Goal: Book appointment/travel/reservation

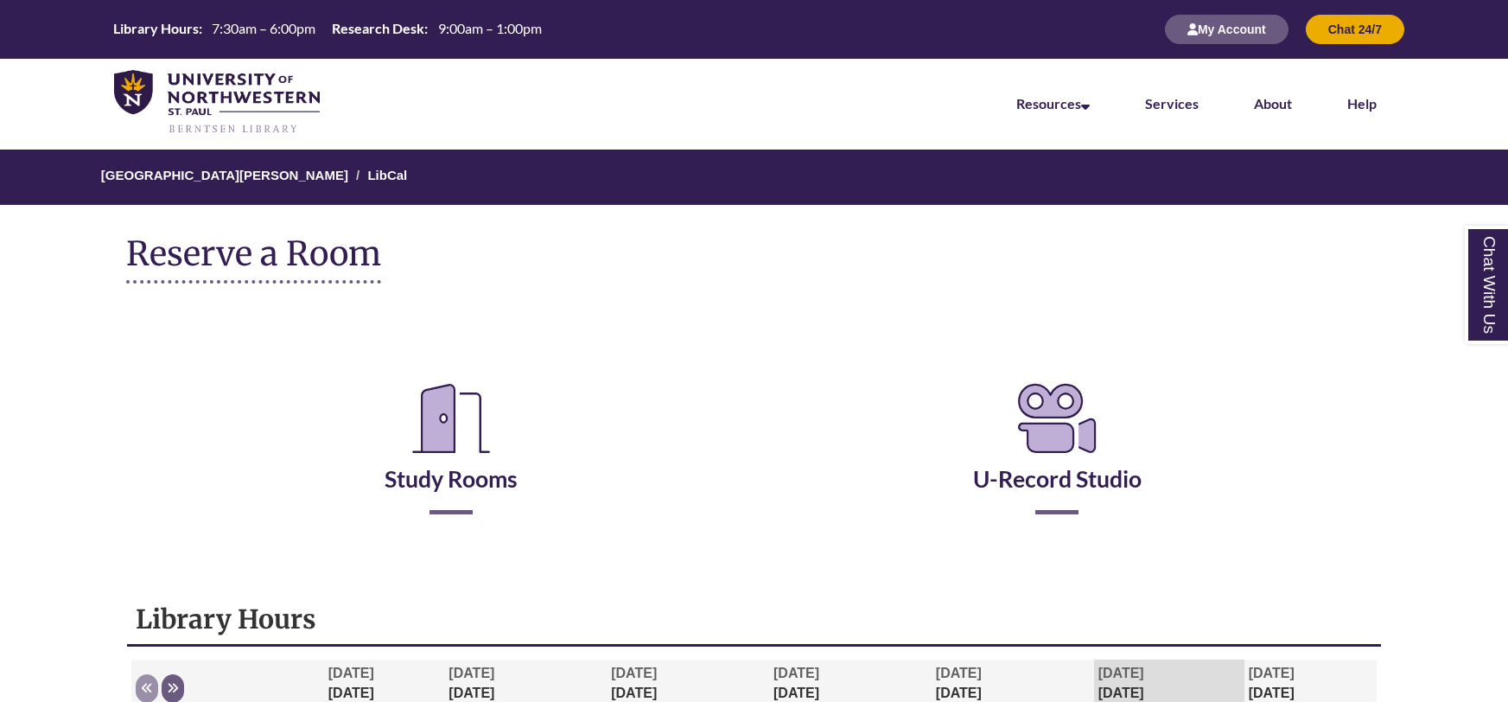
scroll to position [8, 0]
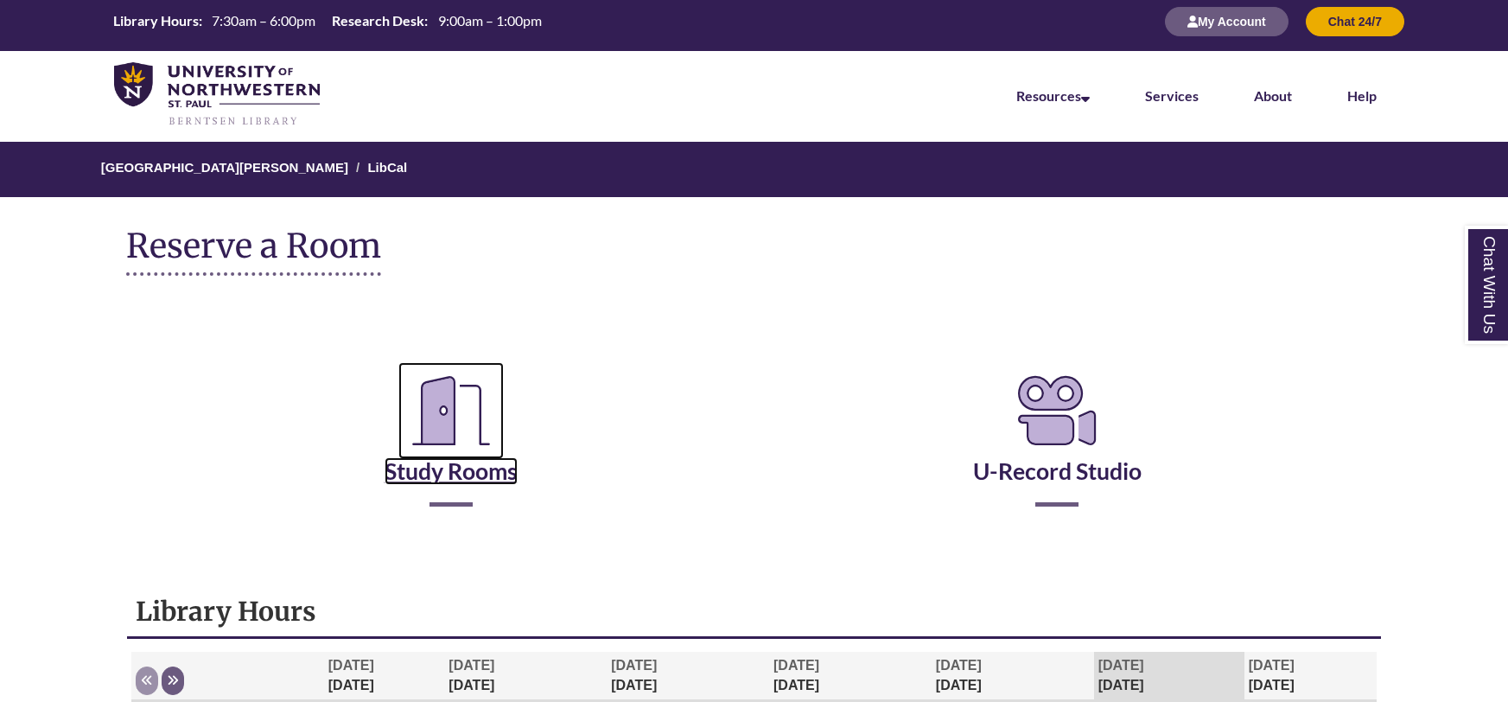
click at [466, 465] on link "Study Rooms" at bounding box center [451, 449] width 133 height 71
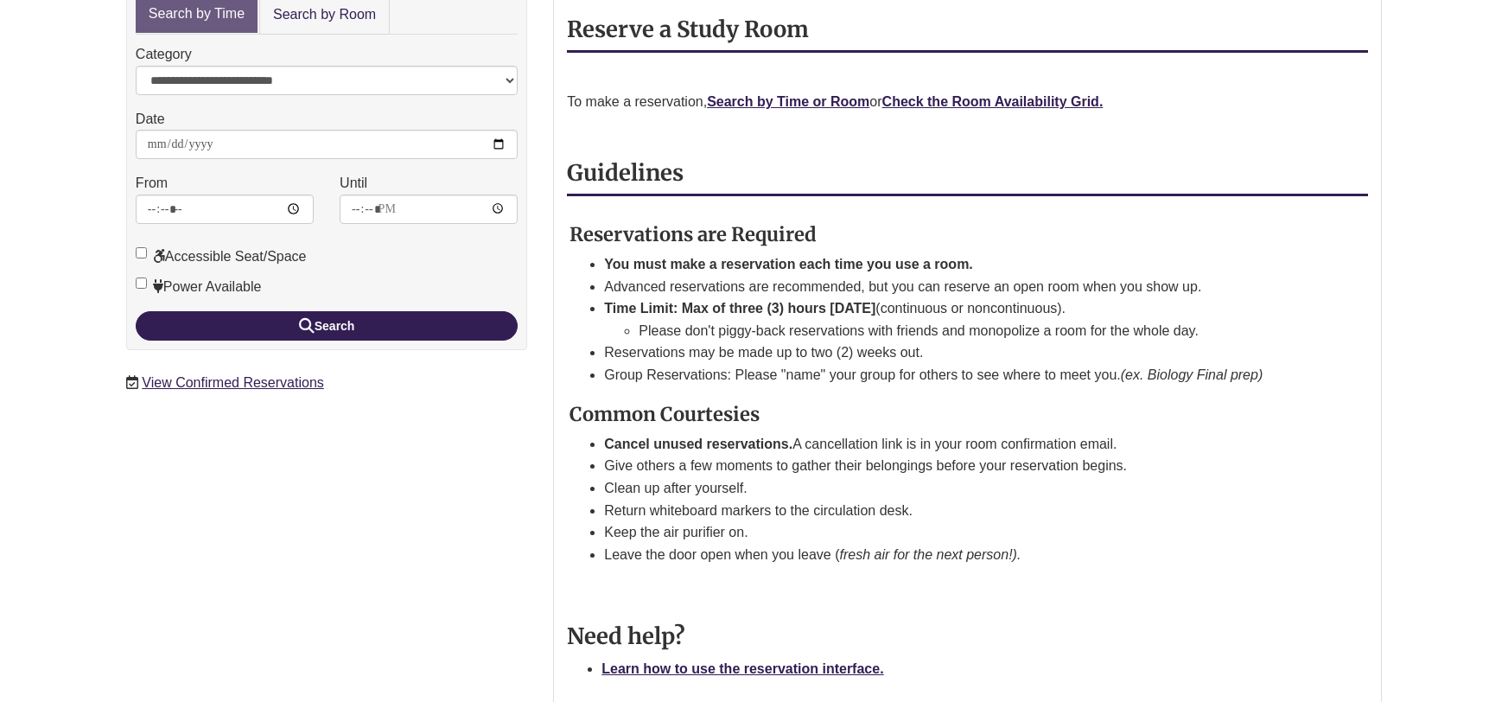
scroll to position [264, 0]
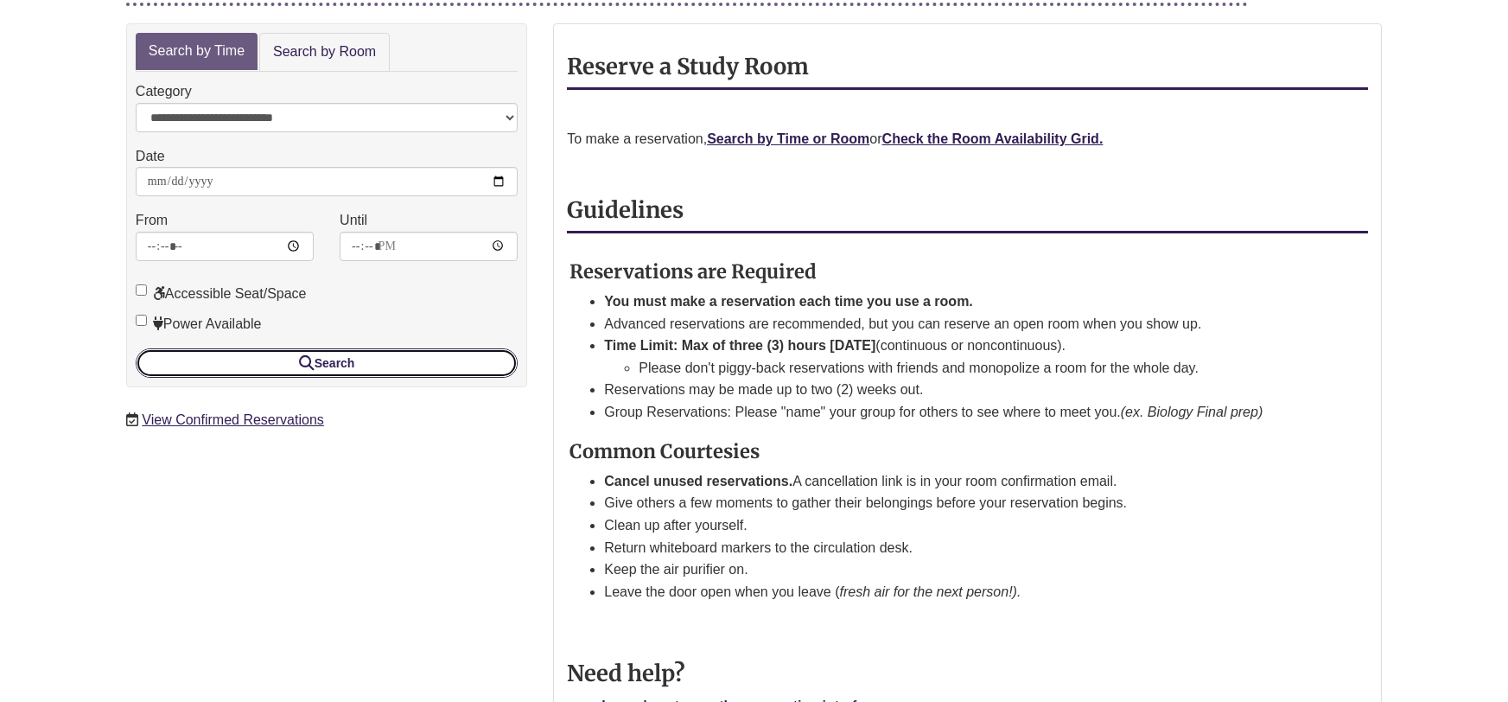
click at [328, 359] on button "Search" at bounding box center [327, 362] width 382 height 29
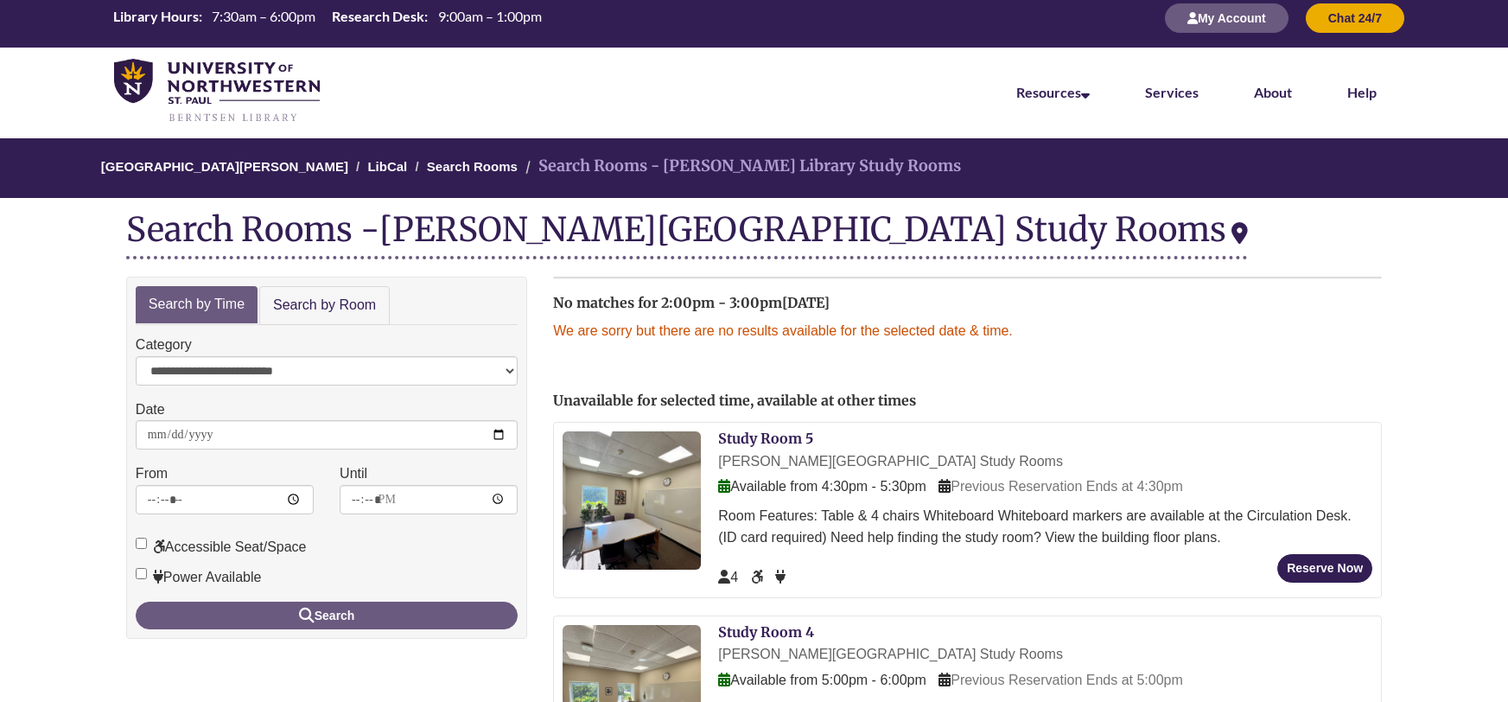
scroll to position [10, 0]
